Goal: Task Accomplishment & Management: Use online tool/utility

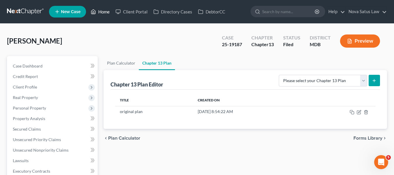
click at [102, 13] on link "Home" at bounding box center [100, 11] width 25 height 11
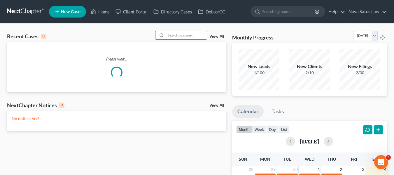
click at [180, 37] on input "search" at bounding box center [186, 35] width 41 height 8
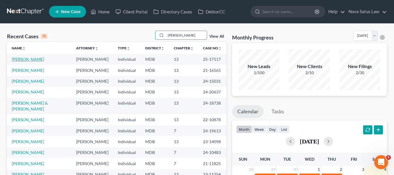
type input "[PERSON_NAME]"
click at [22, 58] on link "[PERSON_NAME]" at bounding box center [28, 59] width 32 height 5
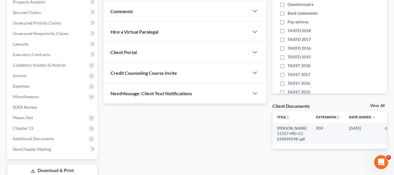
scroll to position [156, 0]
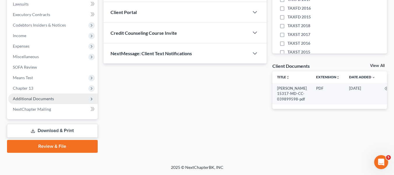
click at [28, 96] on span "Additional Documents" at bounding box center [33, 98] width 41 height 5
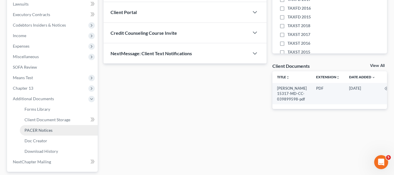
click at [40, 129] on span "PACER Notices" at bounding box center [39, 130] width 28 height 5
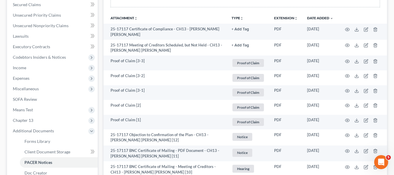
scroll to position [125, 0]
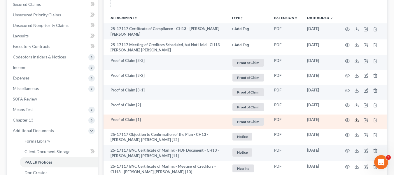
click at [357, 118] on line at bounding box center [357, 119] width 0 height 2
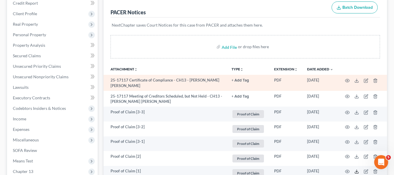
scroll to position [73, 0]
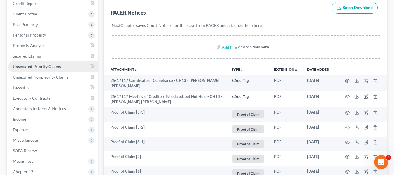
click at [50, 66] on span "Unsecured Priority Claims" at bounding box center [37, 66] width 48 height 5
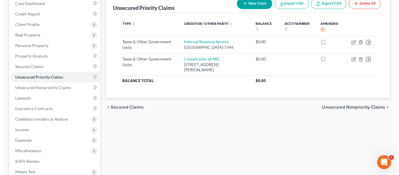
scroll to position [63, 0]
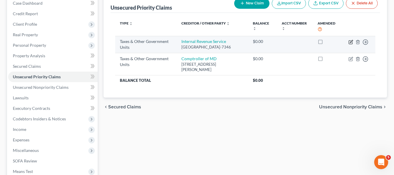
click at [350, 43] on icon "button" at bounding box center [351, 42] width 5 height 5
select select "0"
select select "39"
select select "0"
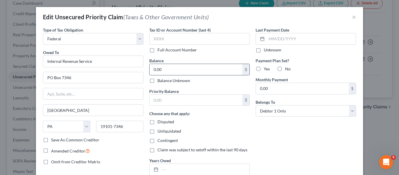
click at [187, 65] on input "0.00" at bounding box center [195, 69] width 93 height 11
click at [186, 69] on input "36,429.3" at bounding box center [195, 69] width 93 height 11
type input "36,429.53"
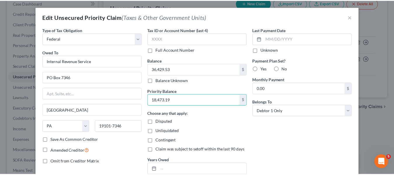
scroll to position [58, 0]
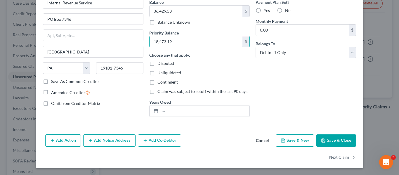
type input "18,473.19"
click at [320, 143] on button "Save & Close" at bounding box center [336, 140] width 40 height 12
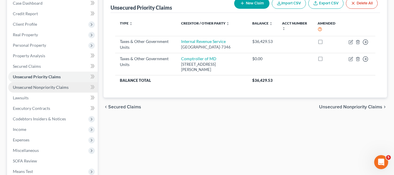
click at [48, 91] on link "Unsecured Nonpriority Claims" at bounding box center [53, 87] width 90 height 11
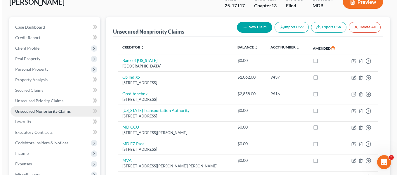
scroll to position [39, 0]
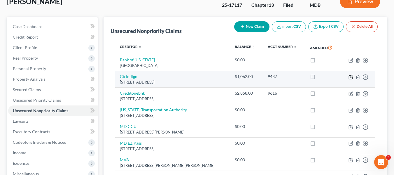
click at [349, 78] on icon "button" at bounding box center [351, 77] width 4 height 4
select select "38"
select select "2"
select select "0"
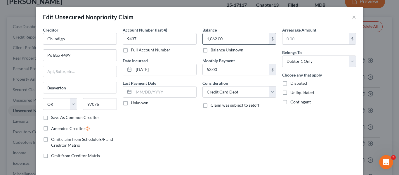
click at [225, 38] on input "1,062.00" at bounding box center [236, 38] width 66 height 11
type input "0"
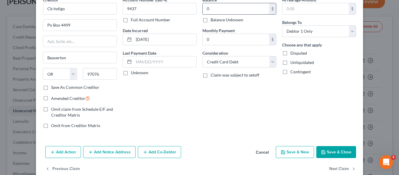
scroll to position [42, 0]
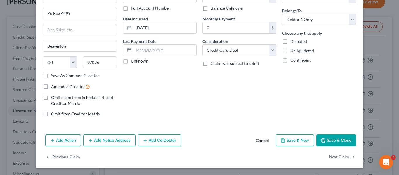
drag, startPoint x: 225, startPoint y: 38, endPoint x: 189, endPoint y: 85, distance: 59.3
click at [189, 85] on div "Account Number (last 4) 9437 Full Account Number Date Incurred [DATE] Last Paym…" at bounding box center [160, 53] width 80 height 136
click at [323, 140] on icon "button" at bounding box center [323, 140] width 5 height 5
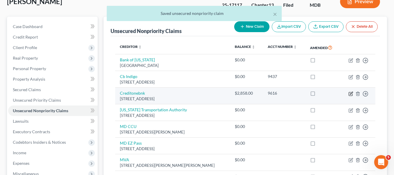
click at [350, 94] on icon "button" at bounding box center [351, 93] width 5 height 5
select select "31"
select select "2"
select select "0"
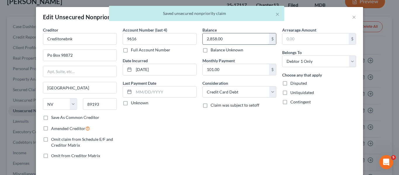
click at [238, 36] on input "2,858.00" at bounding box center [236, 38] width 66 height 11
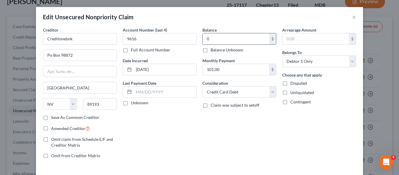
type input "0"
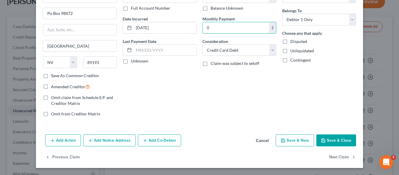
type input "0"
click at [321, 138] on icon "button" at bounding box center [323, 140] width 5 height 5
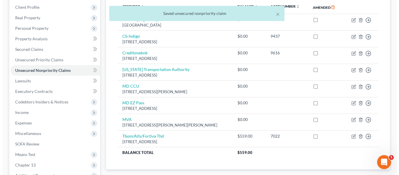
scroll to position [0, 0]
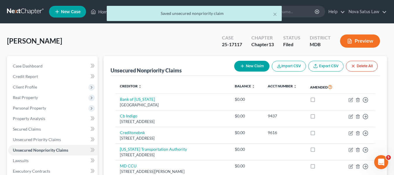
click at [241, 67] on icon "button" at bounding box center [242, 66] width 5 height 5
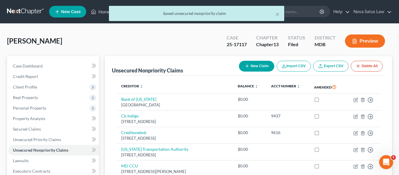
select select "0"
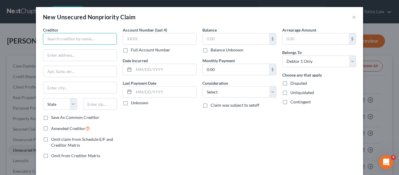
click at [47, 36] on input "text" at bounding box center [80, 39] width 74 height 12
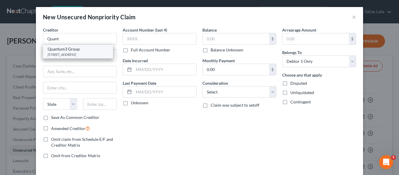
click at [57, 53] on div "[STREET_ADDRESS]" at bounding box center [78, 54] width 61 height 5
type input "Quantum3 Group"
type input "PO Box 788"
type input "[PERSON_NAME]"
select select "50"
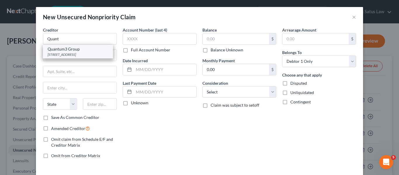
type input "98083-0788"
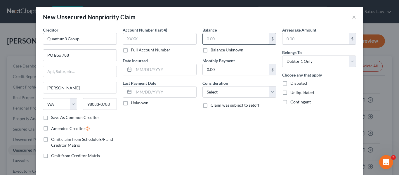
click at [228, 38] on input "text" at bounding box center [236, 38] width 66 height 11
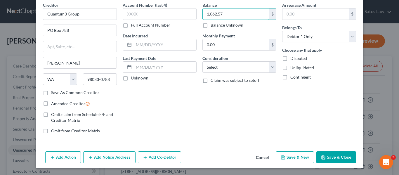
type input "1,062.57"
click at [321, 156] on icon "button" at bounding box center [323, 158] width 4 height 4
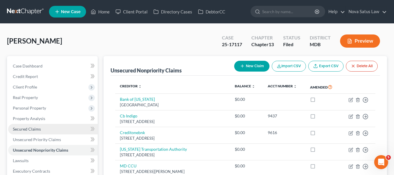
click at [32, 131] on link "Secured Claims" at bounding box center [53, 129] width 90 height 11
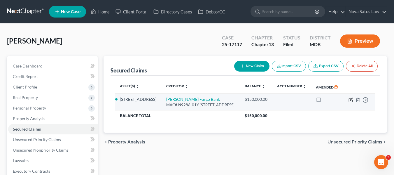
click at [350, 100] on icon "button" at bounding box center [351, 99] width 3 height 3
select select "24"
select select "2"
select select "0"
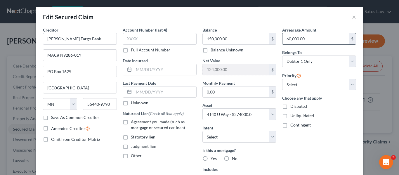
click at [308, 37] on input "60,000.00" at bounding box center [315, 38] width 66 height 11
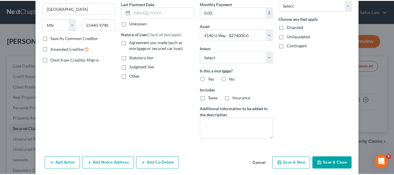
scroll to position [80, 0]
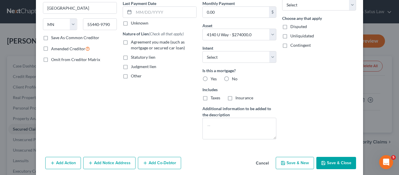
type input "61,542.15"
click at [325, 159] on button "Save & Close" at bounding box center [336, 163] width 40 height 12
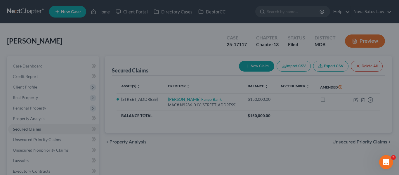
select select "2"
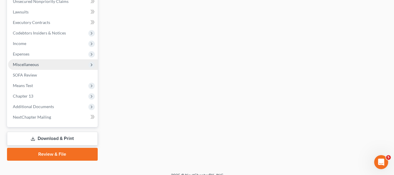
scroll to position [149, 0]
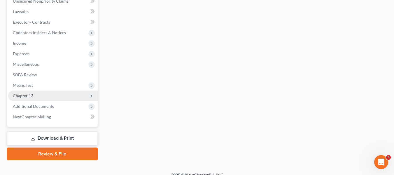
click at [19, 97] on span "Chapter 13" at bounding box center [23, 95] width 20 height 5
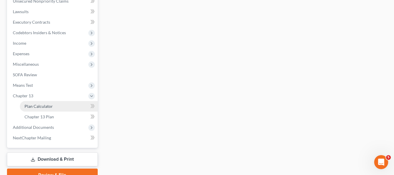
click at [37, 106] on span "Plan Calculator" at bounding box center [39, 106] width 28 height 5
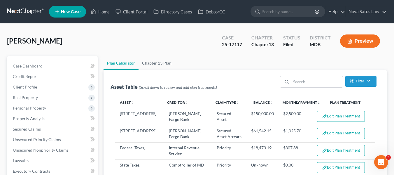
select select "59"
click at [149, 62] on link "Chapter 13 Plan" at bounding box center [157, 63] width 36 height 14
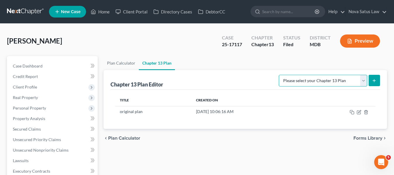
click at [359, 81] on select "Please select your Chapter 13 Plan District of [US_STATE][GEOGRAPHIC_DATA] of […" at bounding box center [323, 81] width 88 height 12
select select "1"
click at [281, 75] on select "Please select your Chapter 13 Plan District of [US_STATE][GEOGRAPHIC_DATA] of […" at bounding box center [323, 81] width 88 height 12
click at [374, 82] on icon "submit" at bounding box center [374, 80] width 5 height 5
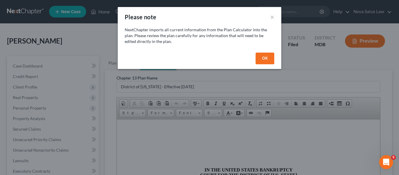
click at [264, 57] on button "OK" at bounding box center [264, 59] width 19 height 12
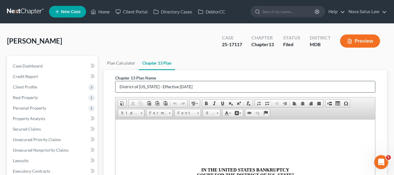
scroll to position [62, 0]
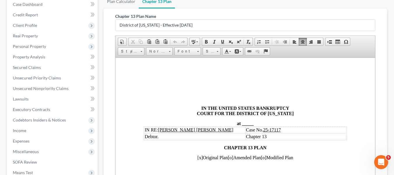
click at [242, 122] on span "_____" at bounding box center [248, 123] width 12 height 5
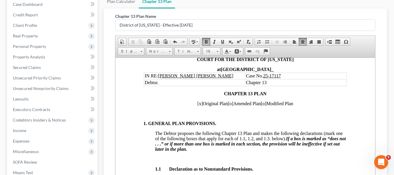
scroll to position [54, 0]
click at [197, 103] on span "[x]" at bounding box center [200, 102] width 6 height 5
click at [228, 104] on span "[o]" at bounding box center [231, 102] width 6 height 5
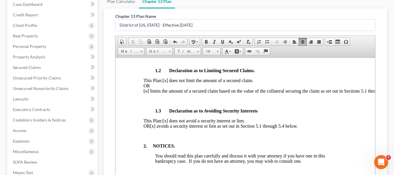
scroll to position [188, 0]
click at [170, 128] on span "[x] avoids a security interest or lien as set out in Section 5.1 through 5.4 be…" at bounding box center [224, 125] width 148 height 5
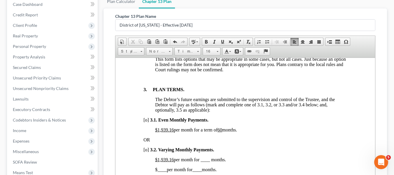
scroll to position [385, 0]
click at [157, 132] on u "$1,939.16" at bounding box center [164, 129] width 19 height 5
click at [206, 132] on u "60" at bounding box center [203, 129] width 5 height 5
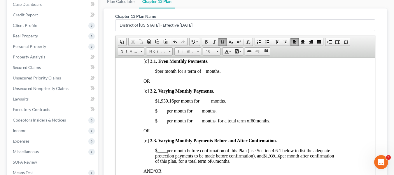
scroll to position [448, 0]
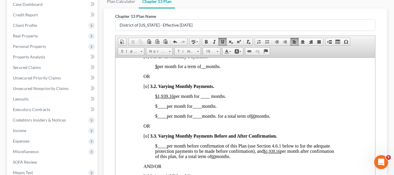
click at [158, 98] on u "$1,939.16" at bounding box center [164, 95] width 19 height 5
click at [197, 98] on span "$500.00 per month for ____ months." at bounding box center [188, 95] width 67 height 5
click at [158, 108] on span "____" at bounding box center [161, 105] width 9 height 5
click at [202, 108] on span "____" at bounding box center [203, 105] width 9 height 5
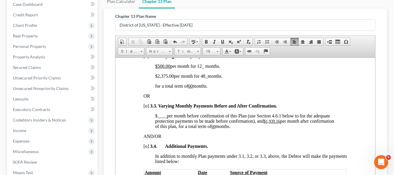
scroll to position [516, 0]
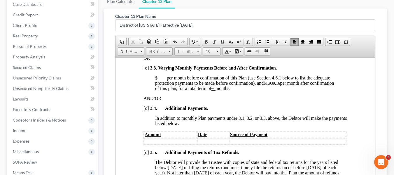
click at [266, 85] on u "$1,939.16" at bounding box center [271, 83] width 16 height 4
click at [192, 90] on u "60" at bounding box center [190, 88] width 4 height 4
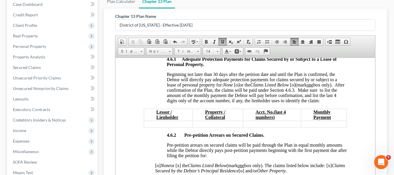
scroll to position [980, 0]
click at [237, 87] on span "[o]" at bounding box center [237, 84] width 6 height 5
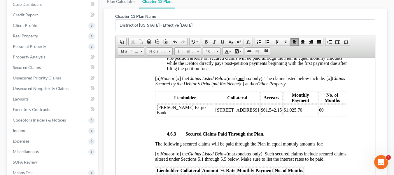
scroll to position [1069, 0]
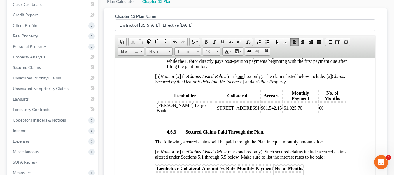
click at [283, 109] on td "$1,025.70" at bounding box center [300, 108] width 35 height 12
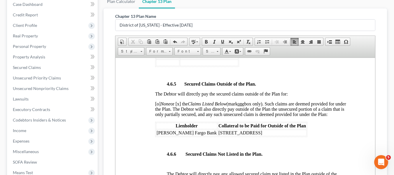
scroll to position [1283, 0]
click at [157, 103] on span "[o] None or [x] the Claims Listed Below (mark one box only). Such claims are de…" at bounding box center [250, 108] width 191 height 15
click at [180, 102] on span "[x] None or [x] the Claims Listed Below (mark one box only). Such claims are de…" at bounding box center [250, 108] width 191 height 15
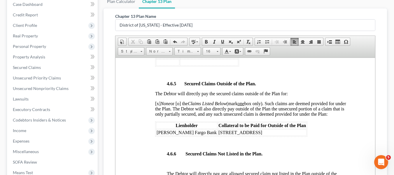
click at [157, 135] on span "[PERSON_NAME] Fargo Bank" at bounding box center [186, 132] width 60 height 5
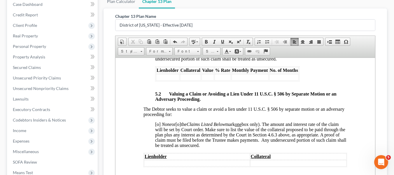
scroll to position [1680, 0]
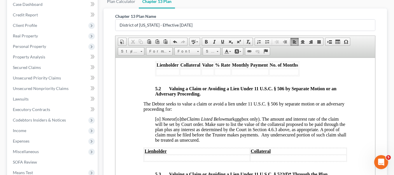
click at [156, 121] on span "[o]" at bounding box center [158, 118] width 6 height 5
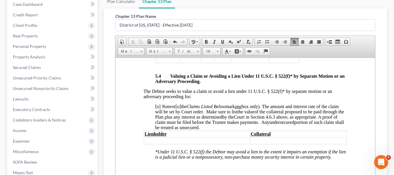
scroll to position [1871, 0]
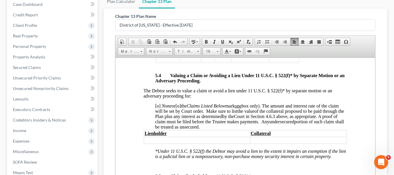
click at [157, 108] on span "[o]" at bounding box center [158, 105] width 6 height 5
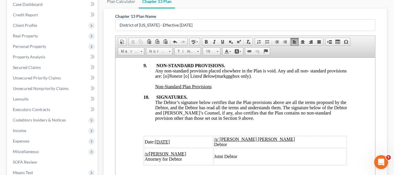
scroll to position [2240, 0]
click at [186, 78] on span "Any non-standard provision placed elsewhere in the Plan is void. Any and all no…" at bounding box center [251, 73] width 192 height 10
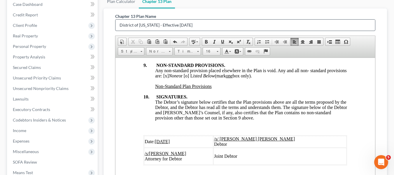
click at [191, 24] on input "District of [US_STATE] - Effective [DATE]" at bounding box center [246, 25] width 260 height 11
type input "D"
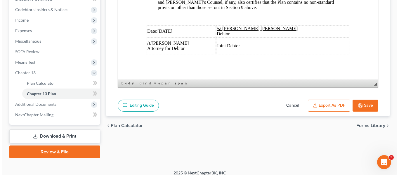
scroll to position [177, 0]
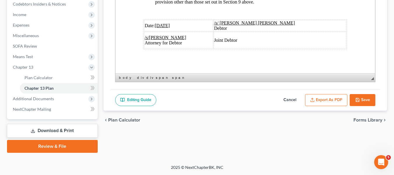
type input "amended plan 100425"
click at [326, 101] on button "Export as PDF" at bounding box center [326, 100] width 42 height 12
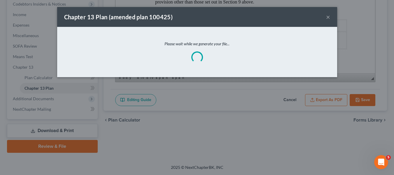
scroll to position [2219, 0]
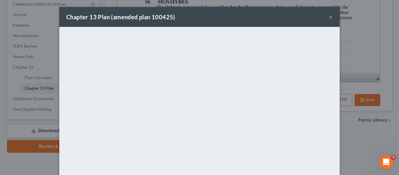
click at [270, 13] on div "Chapter 13 Plan (amended plan 100425) ×" at bounding box center [199, 17] width 280 height 20
click at [328, 17] on button "×" at bounding box center [330, 16] width 4 height 7
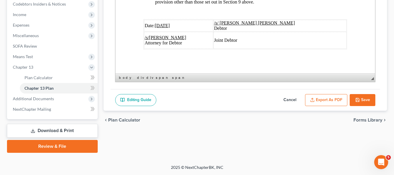
scroll to position [2237, 0]
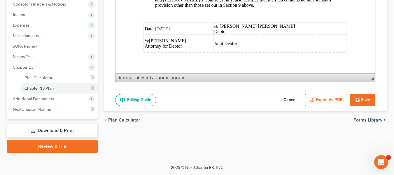
click at [329, 100] on button "Export as PDF" at bounding box center [326, 100] width 42 height 12
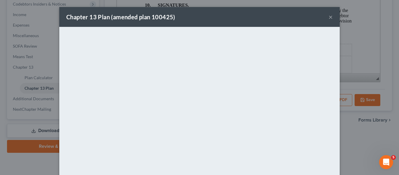
click at [262, 20] on div "Chapter 13 Plan (amended plan 100425) ×" at bounding box center [199, 17] width 280 height 20
click at [329, 16] on button "×" at bounding box center [330, 16] width 4 height 7
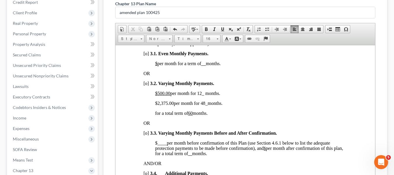
scroll to position [438, 0]
